Goal: Find specific page/section

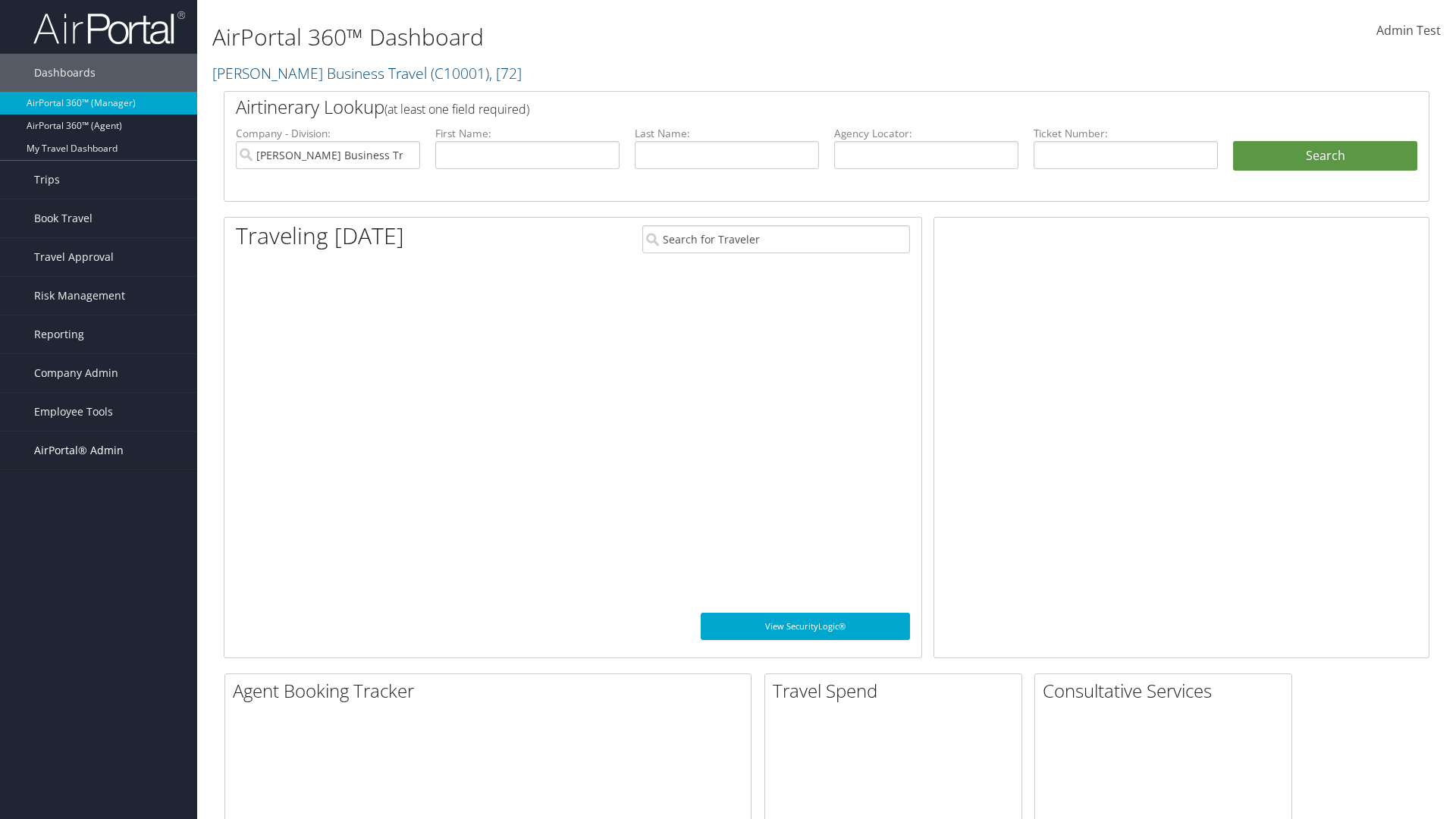
click at [99, 450] on span "AirPortal® Admin" at bounding box center [78, 450] width 89 height 38
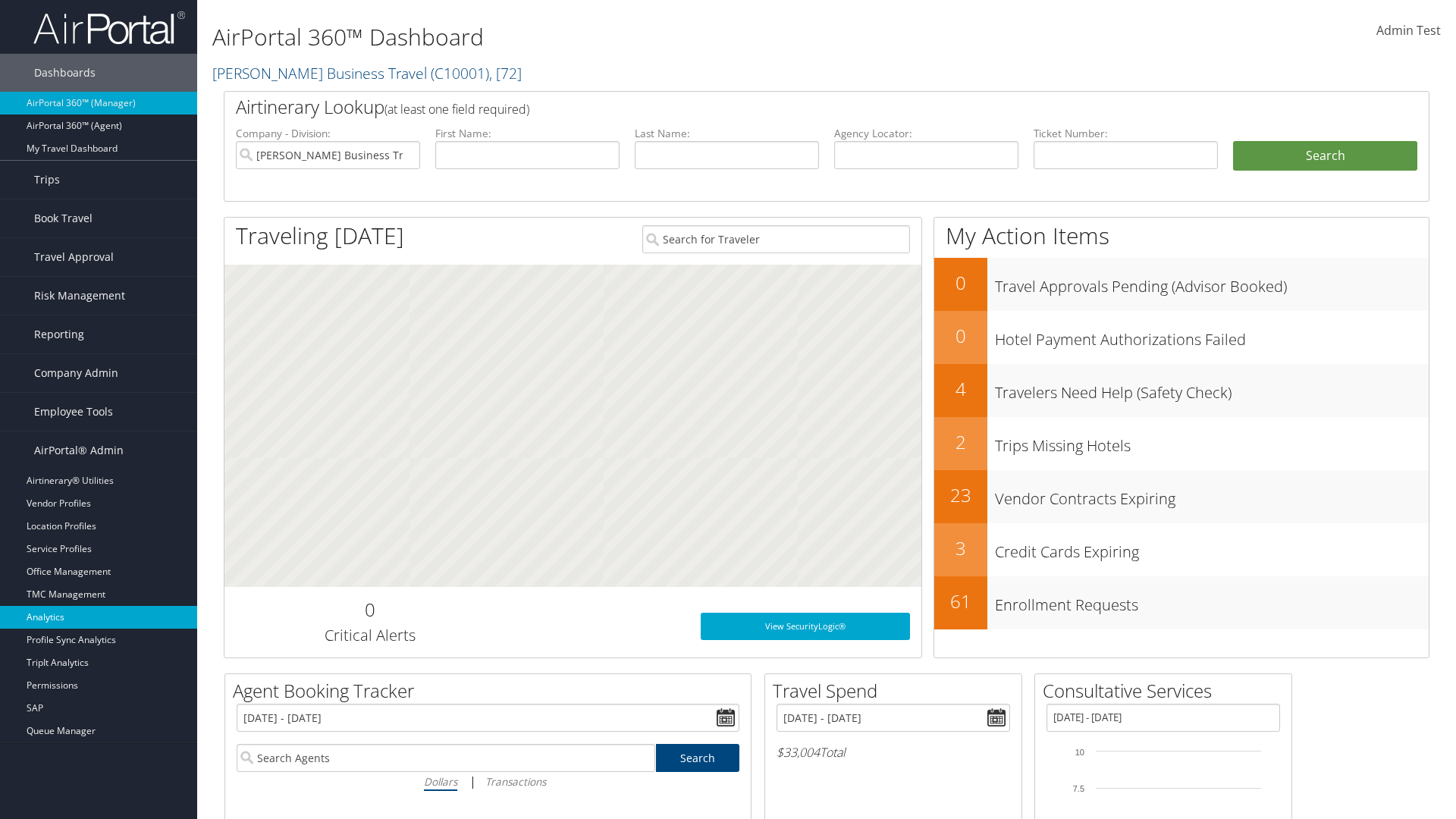
click at [99, 617] on link "Analytics" at bounding box center [98, 617] width 197 height 22
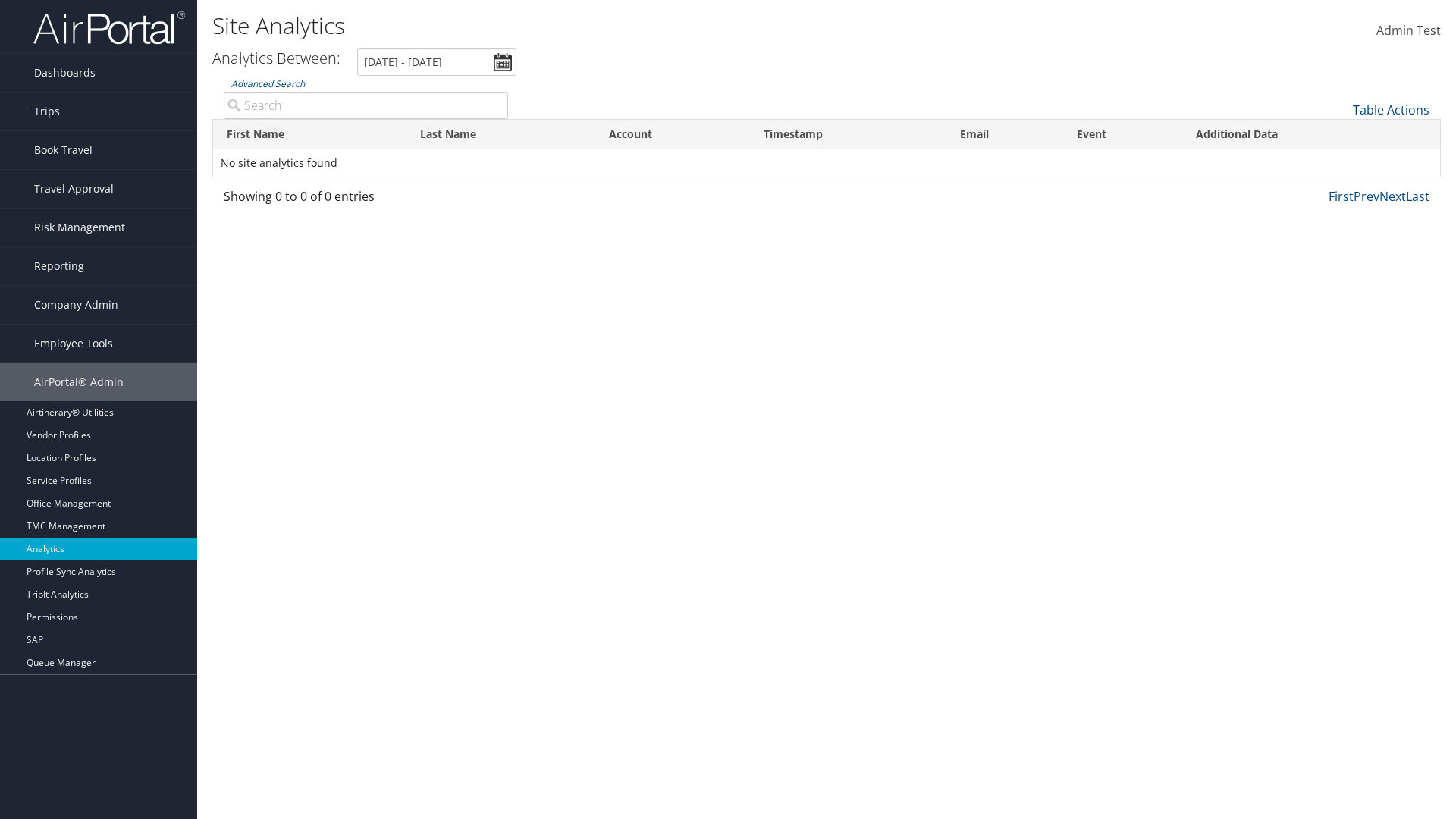
click at [365, 104] on input "Advanced Search" at bounding box center [366, 105] width 284 height 27
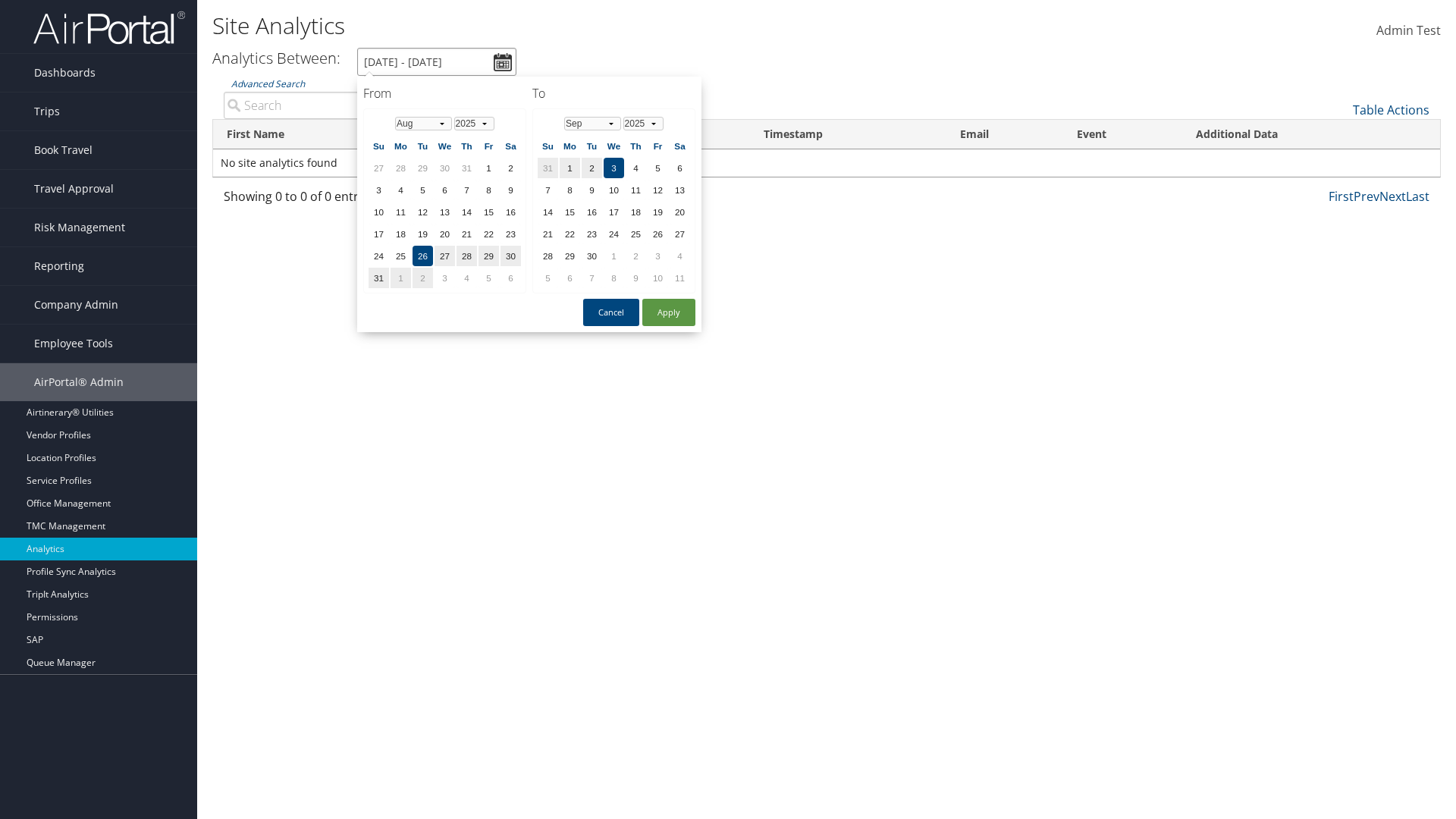
click at [437, 61] on input "8/26/2025 - 9/3/2025" at bounding box center [437, 61] width 159 height 28
click at [444, 168] on td "1" at bounding box center [444, 167] width 20 height 20
click at [669, 312] on button "Apply" at bounding box center [669, 312] width 53 height 27
type input "8/1/2018 - 9/3/2025"
click at [365, 104] on input "Advanced Search" at bounding box center [366, 105] width 284 height 27
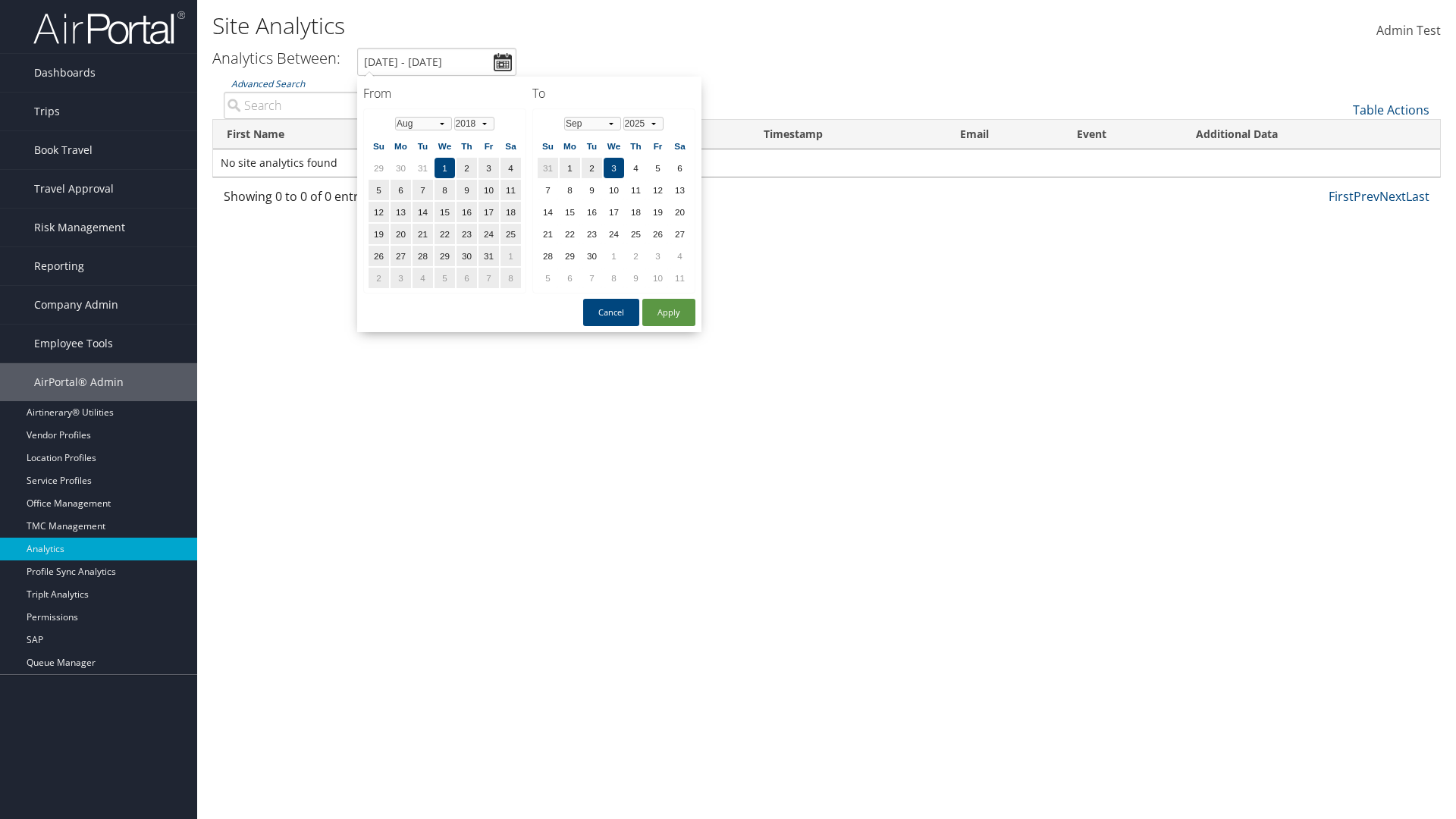
type input "Wanda"
